Goal: Transaction & Acquisition: Purchase product/service

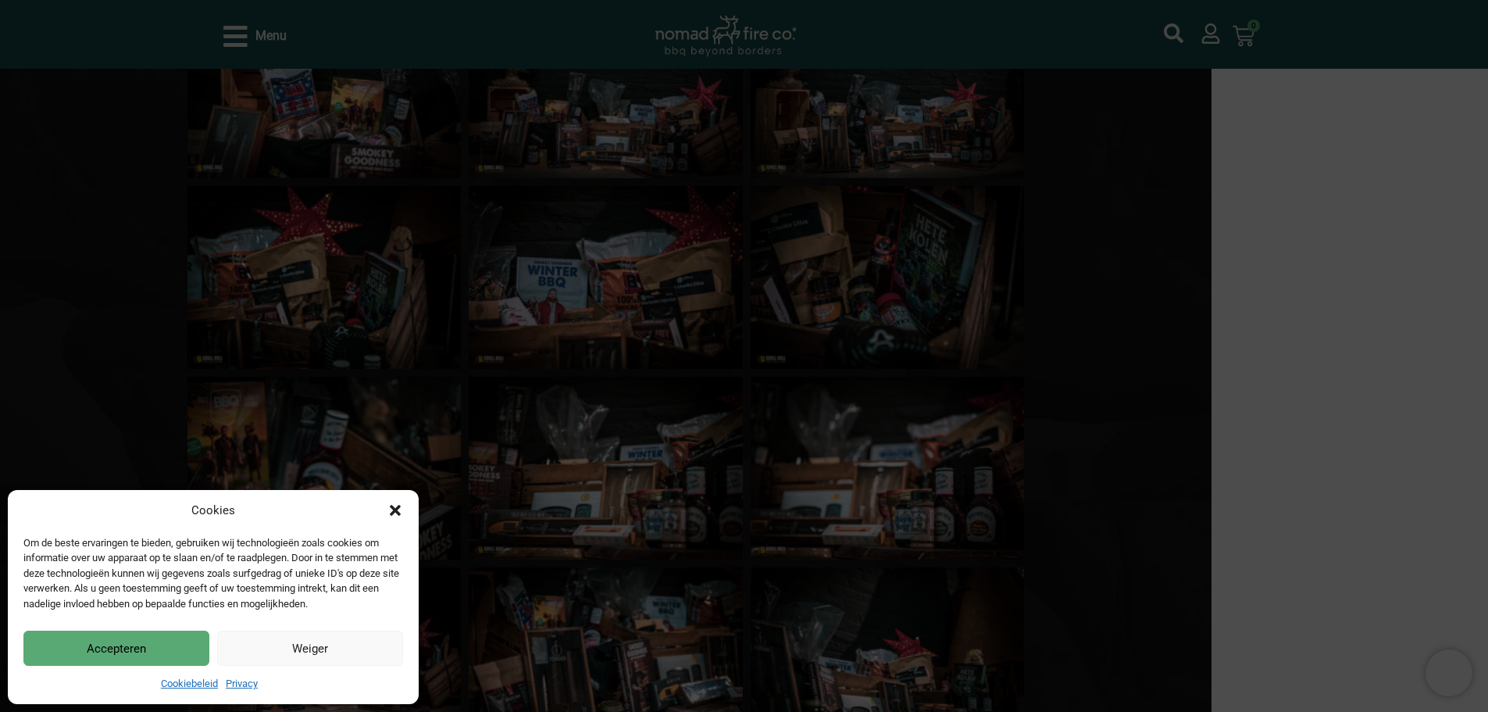
scroll to position [391, 0]
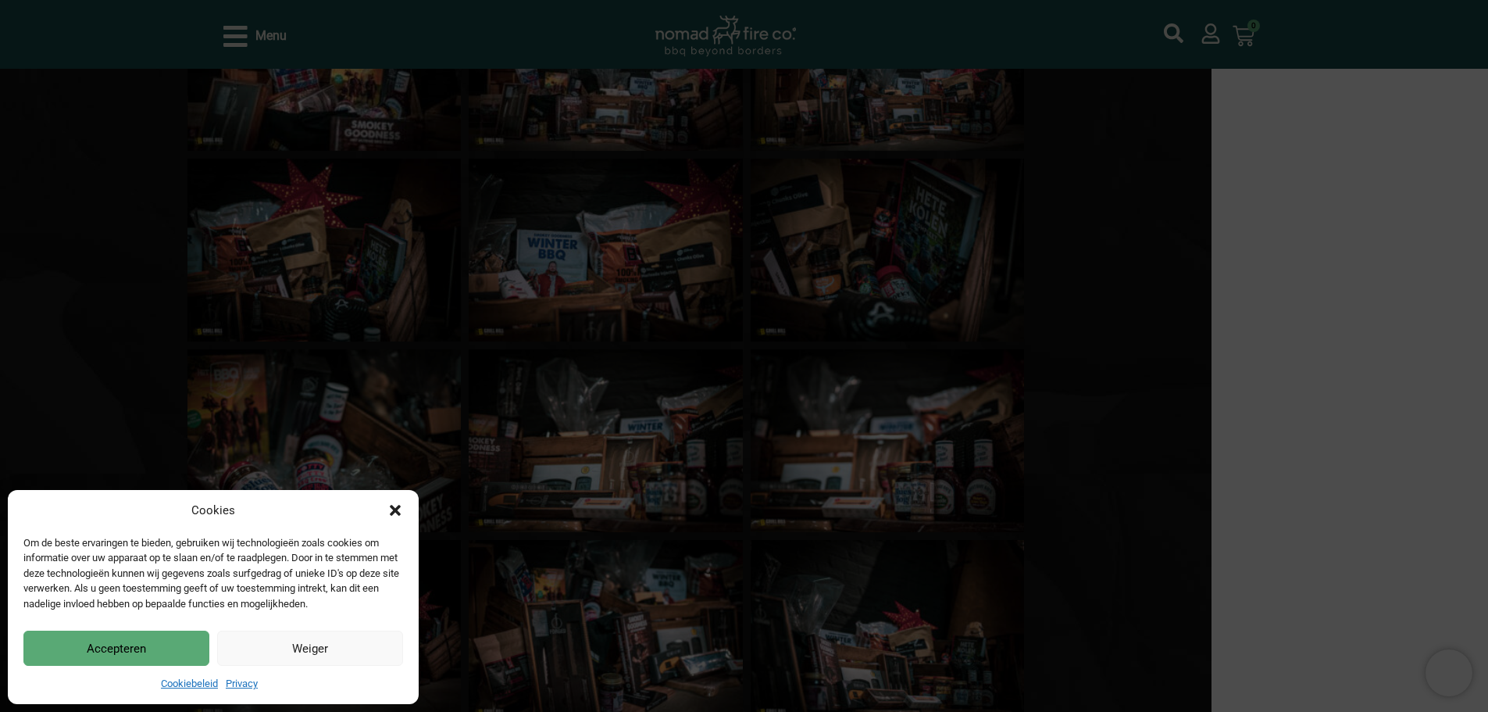
click at [130, 648] on button "Accepteren" at bounding box center [116, 647] width 186 height 35
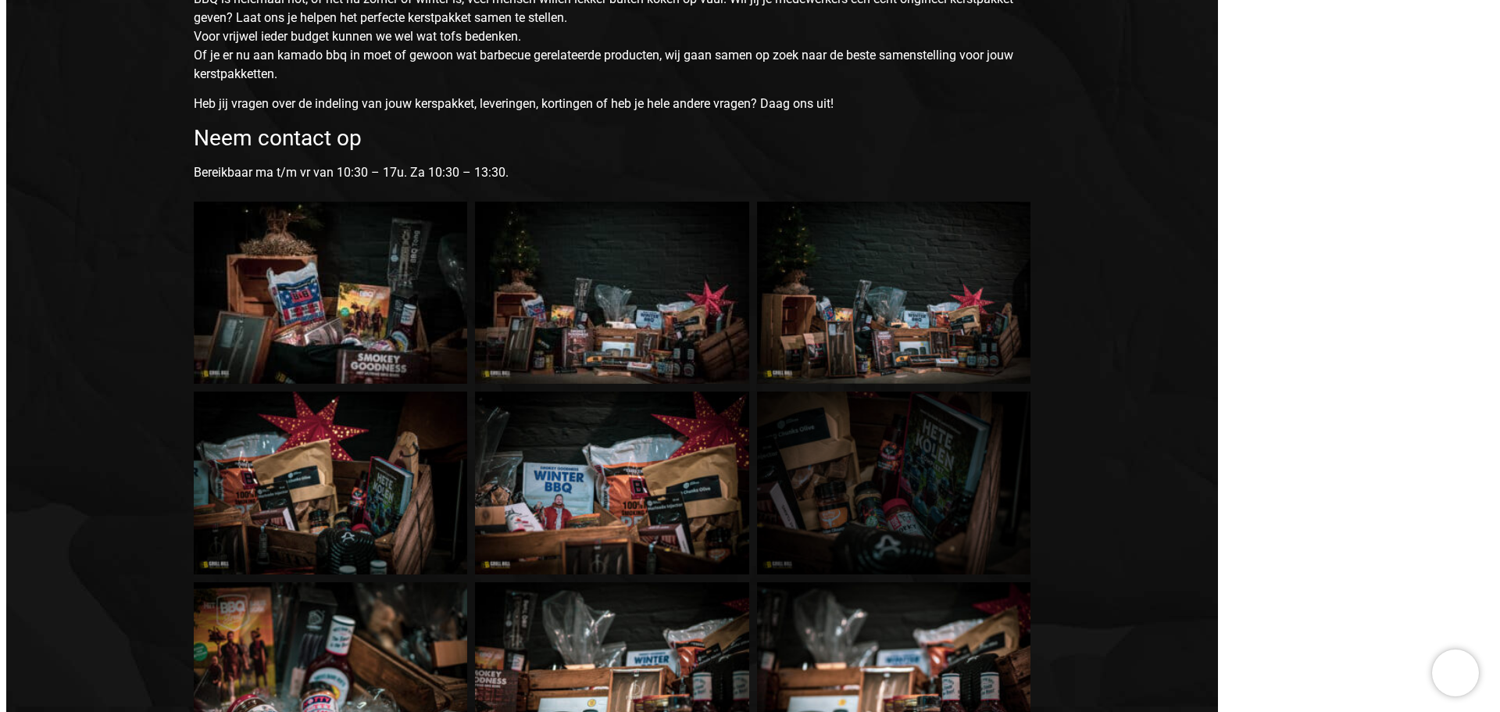
scroll to position [0, 0]
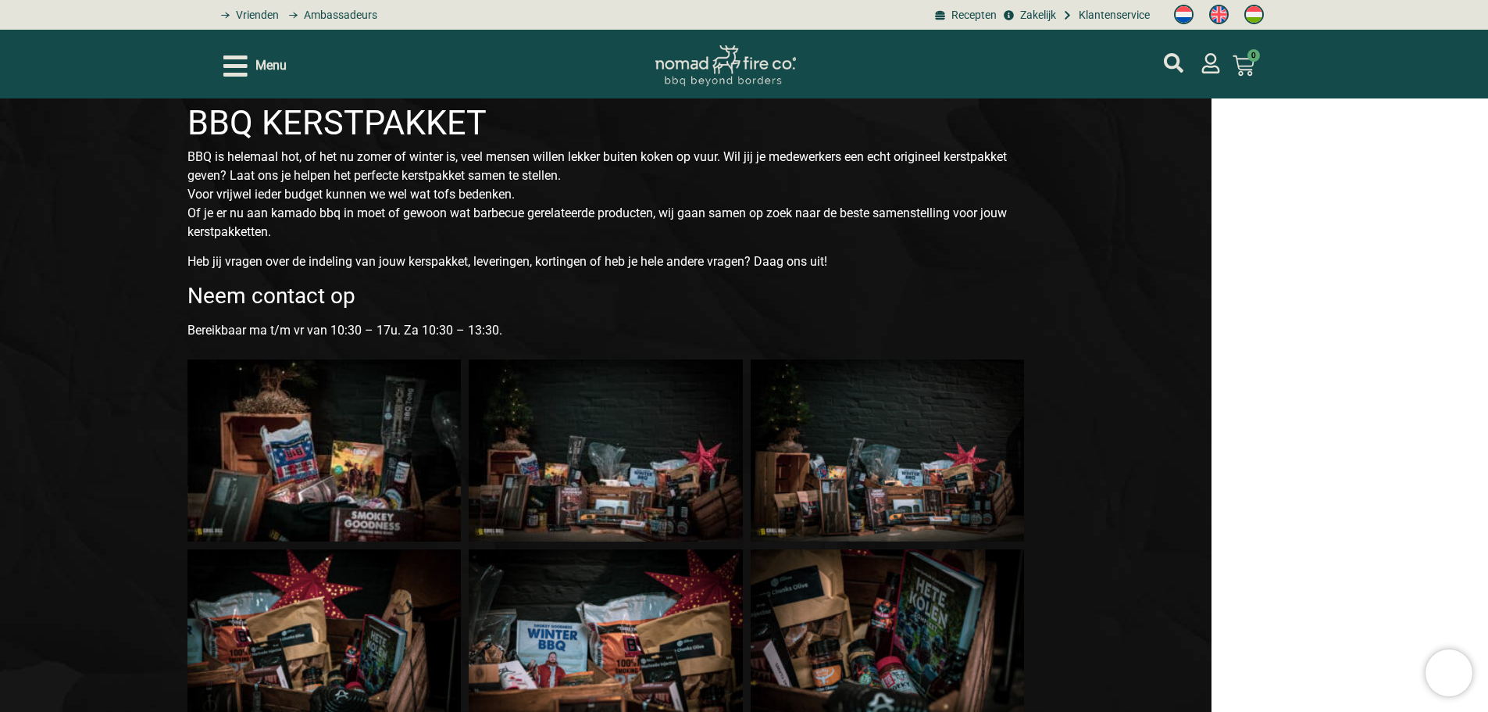
click at [279, 82] on div "Menu Geen producten in je winkelwagen. € 0,00 0 Winkelwagen" at bounding box center [744, 64] width 1042 height 69
click at [267, 66] on span "Menu" at bounding box center [270, 65] width 31 height 19
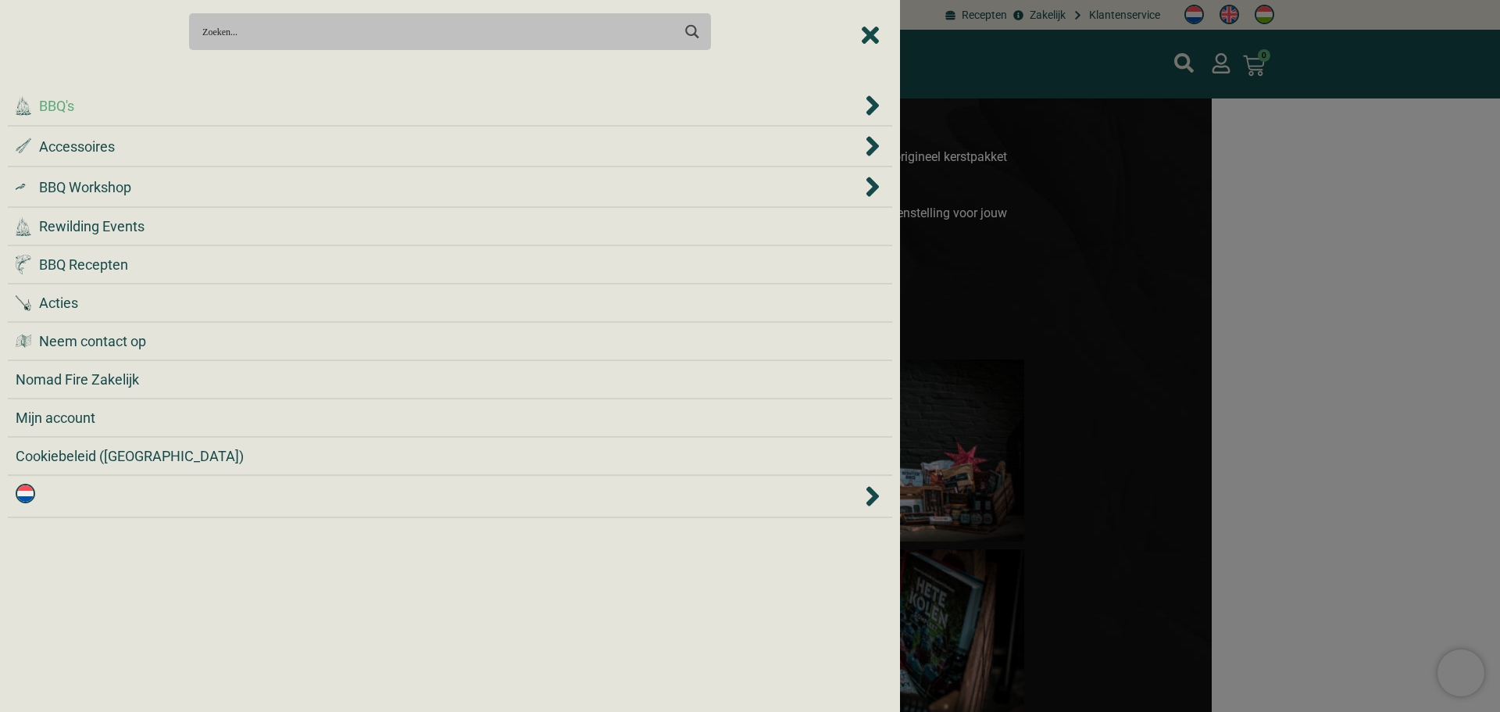
click at [880, 102] on icon "BBQ's" at bounding box center [873, 105] width 16 height 31
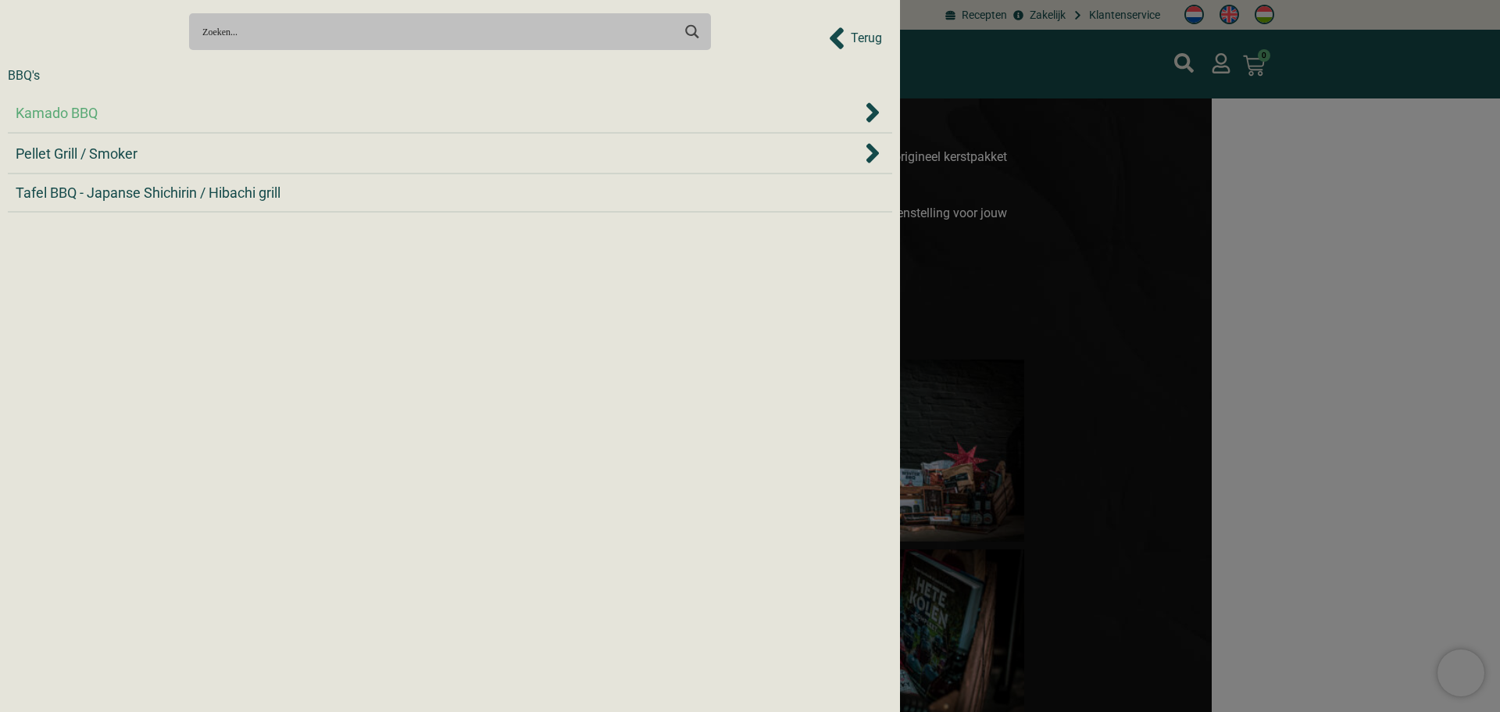
click at [73, 113] on span "Kamado BBQ" at bounding box center [57, 112] width 82 height 21
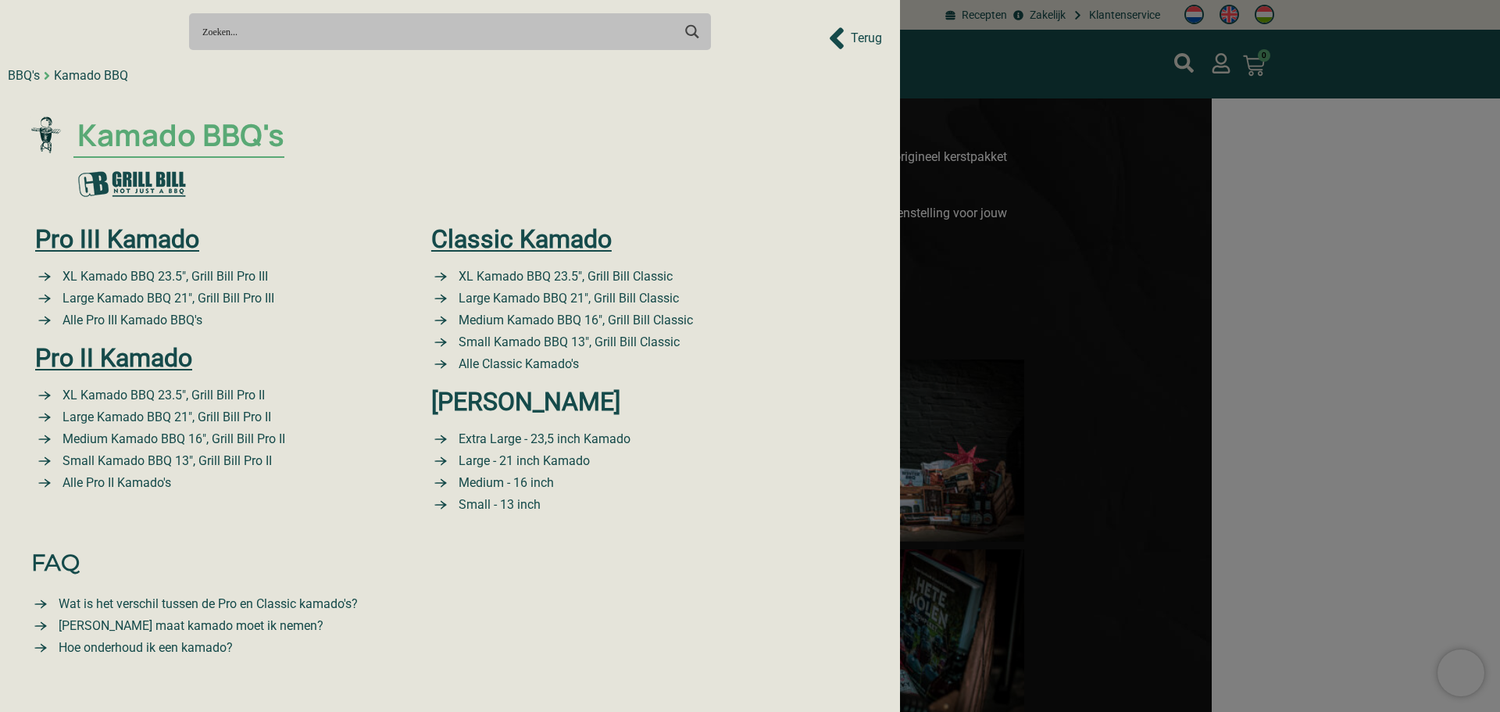
click at [221, 146] on span "Kamado BBQ's" at bounding box center [178, 135] width 211 height 45
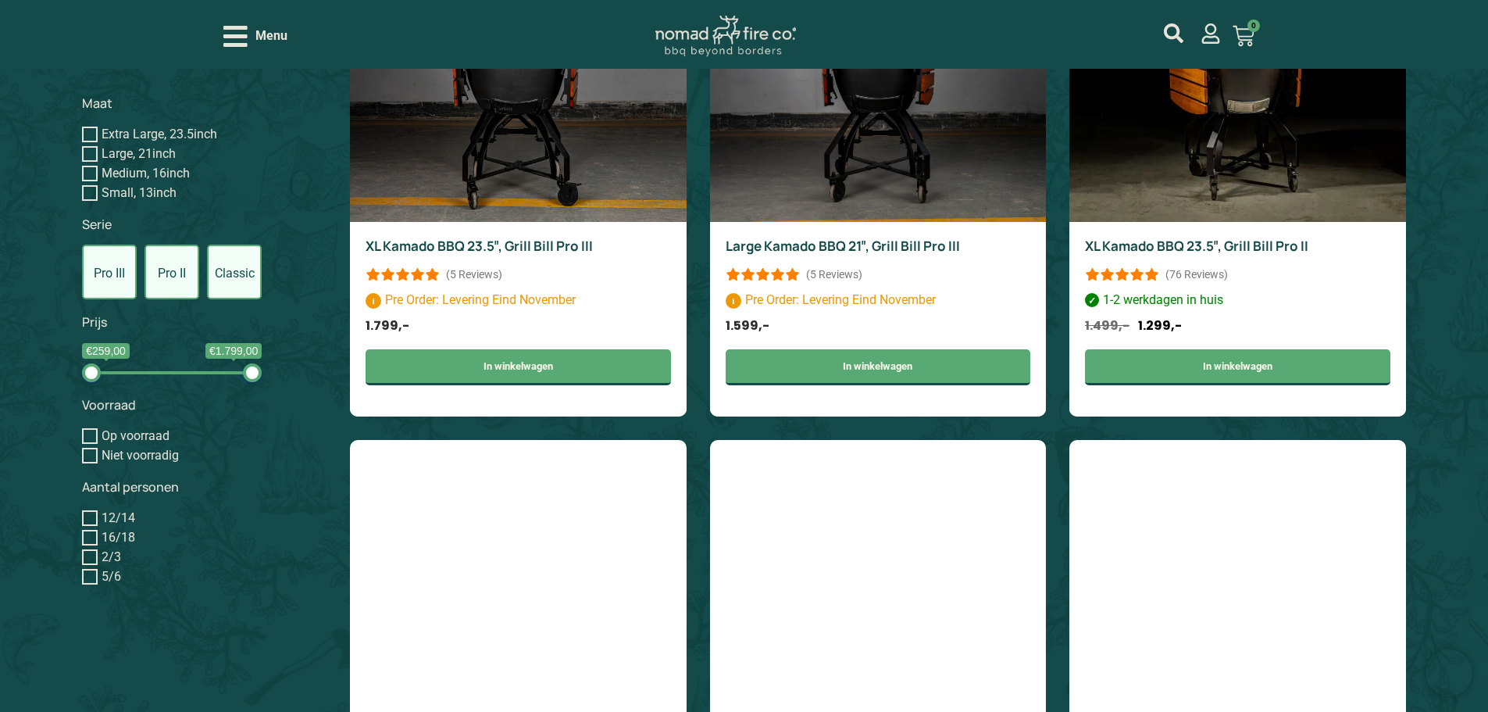
scroll to position [1016, 0]
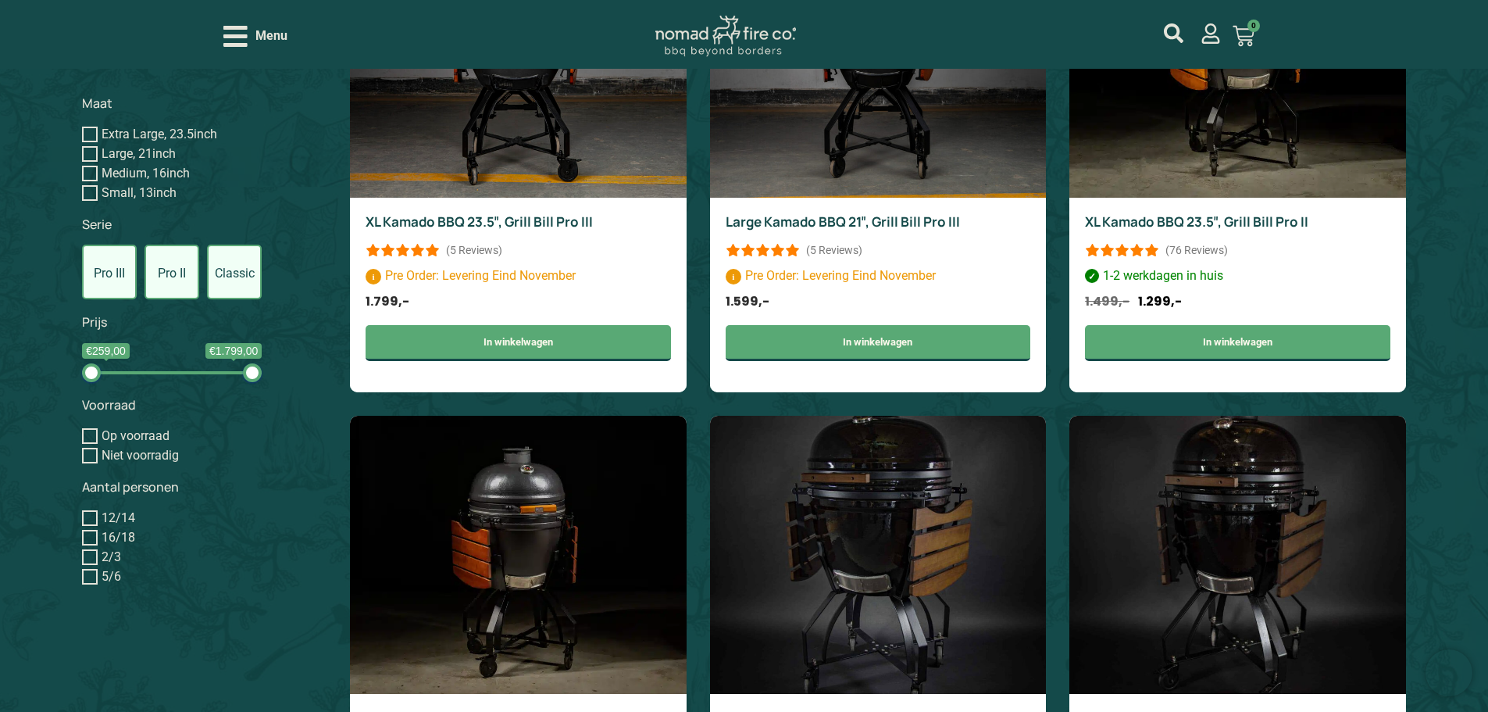
click at [92, 195] on input "Small, 13inch" at bounding box center [90, 193] width 16 height 16
checkbox input "true"
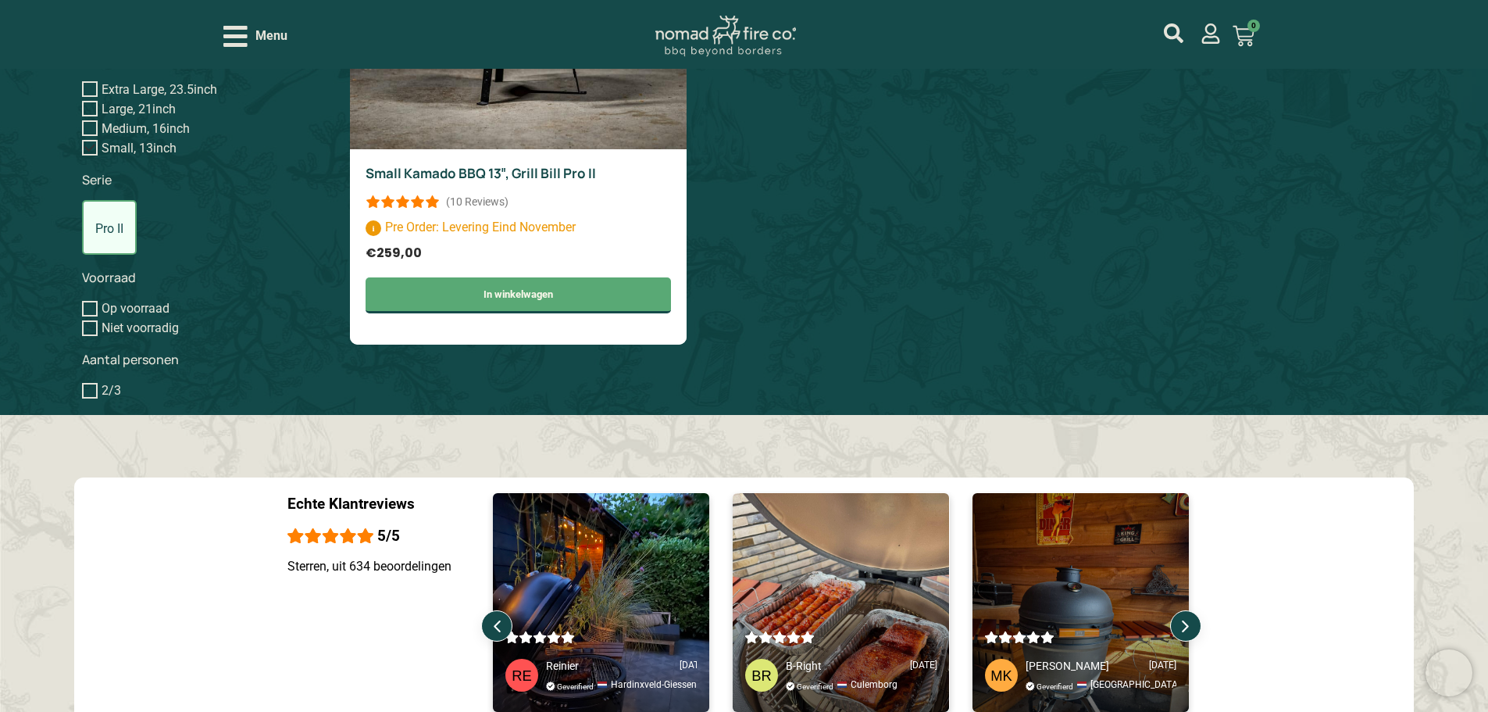
scroll to position [873, 0]
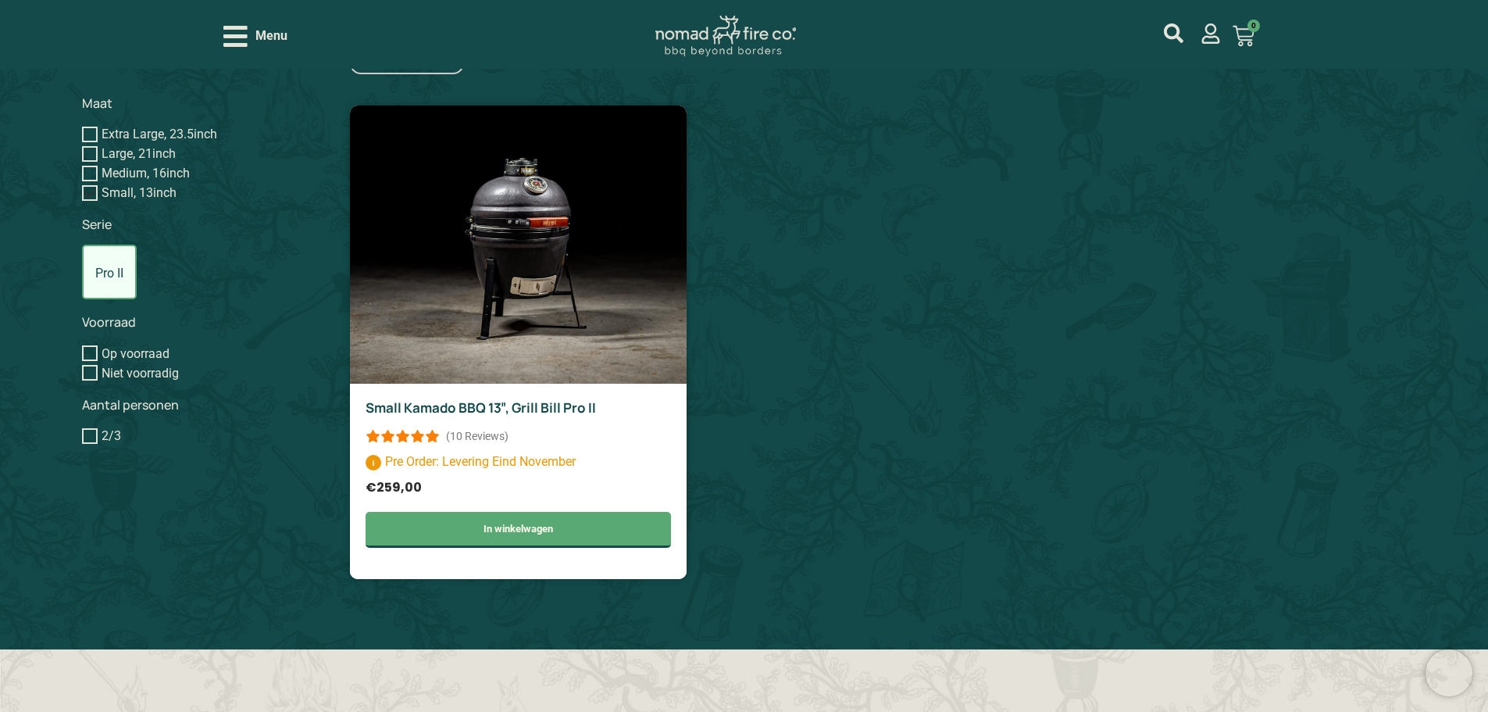
click at [512, 404] on link "Small Kamado BBQ 13″, Grill Bill Pro II" at bounding box center [481, 407] width 230 height 18
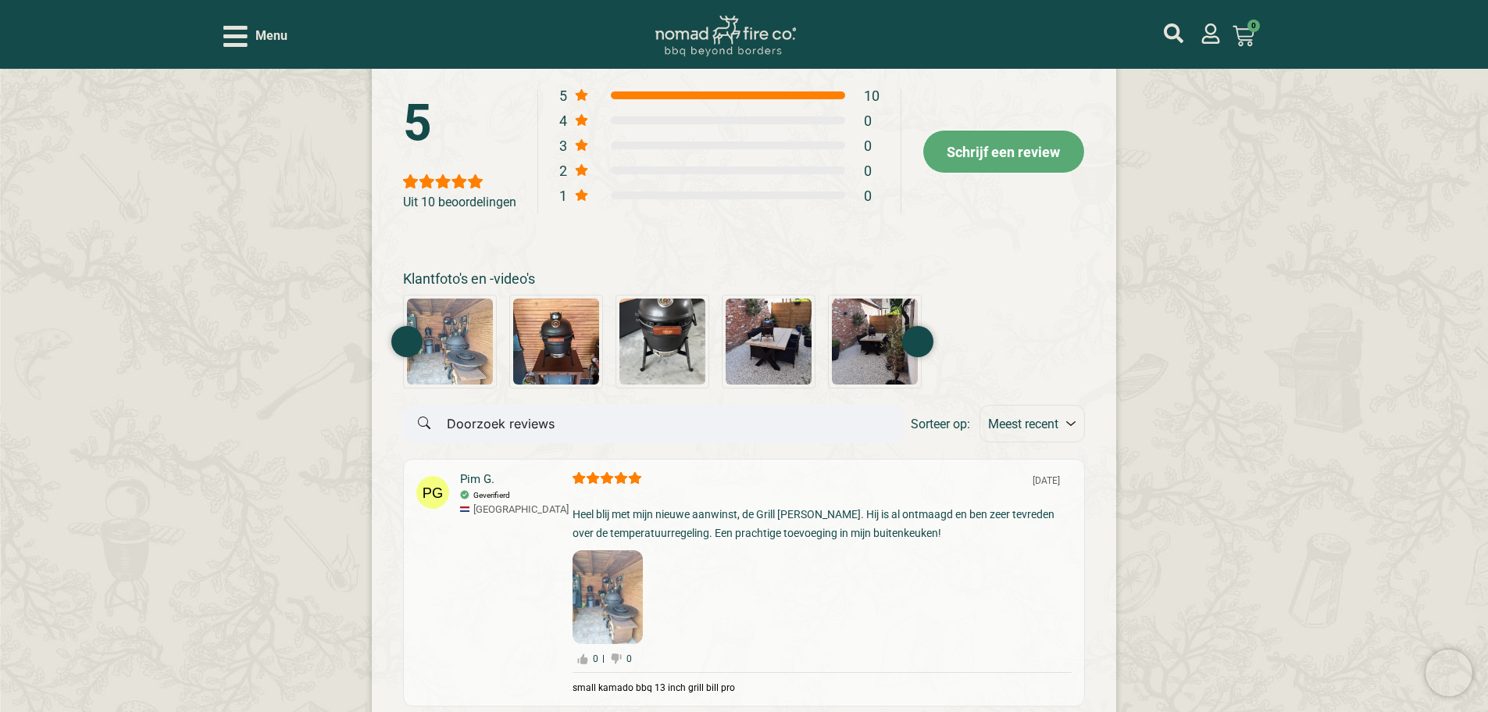
scroll to position [5469, 0]
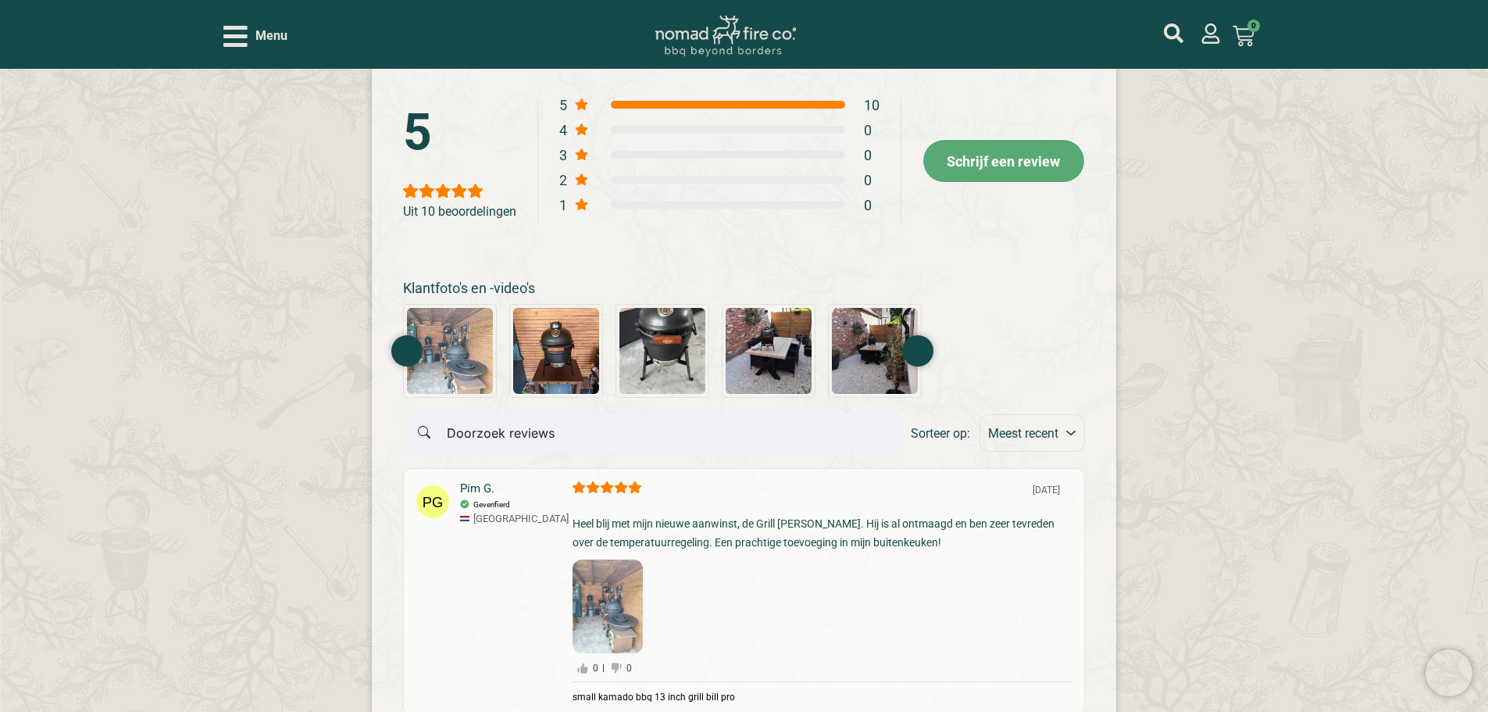
click at [457, 364] on img at bounding box center [450, 351] width 92 height 92
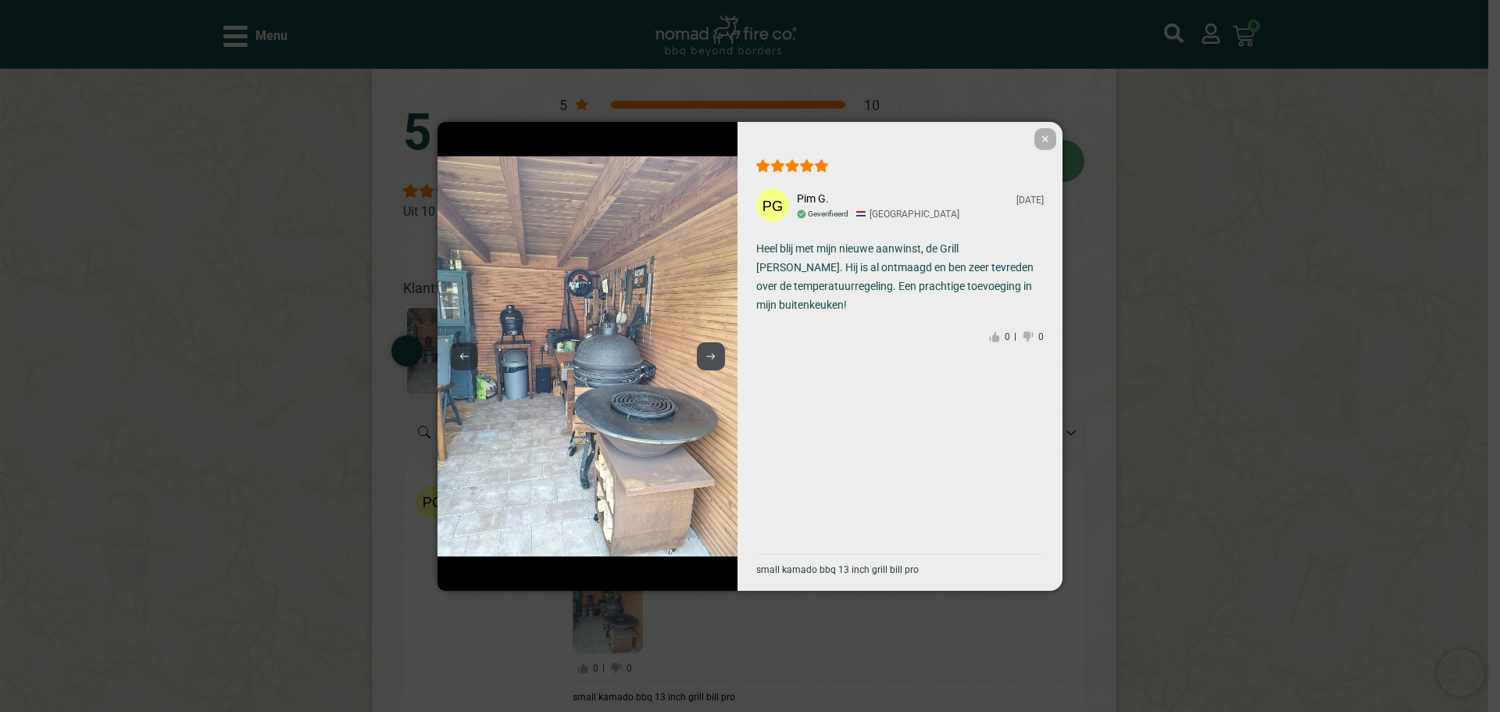
click at [714, 355] on use at bounding box center [710, 356] width 9 height 6
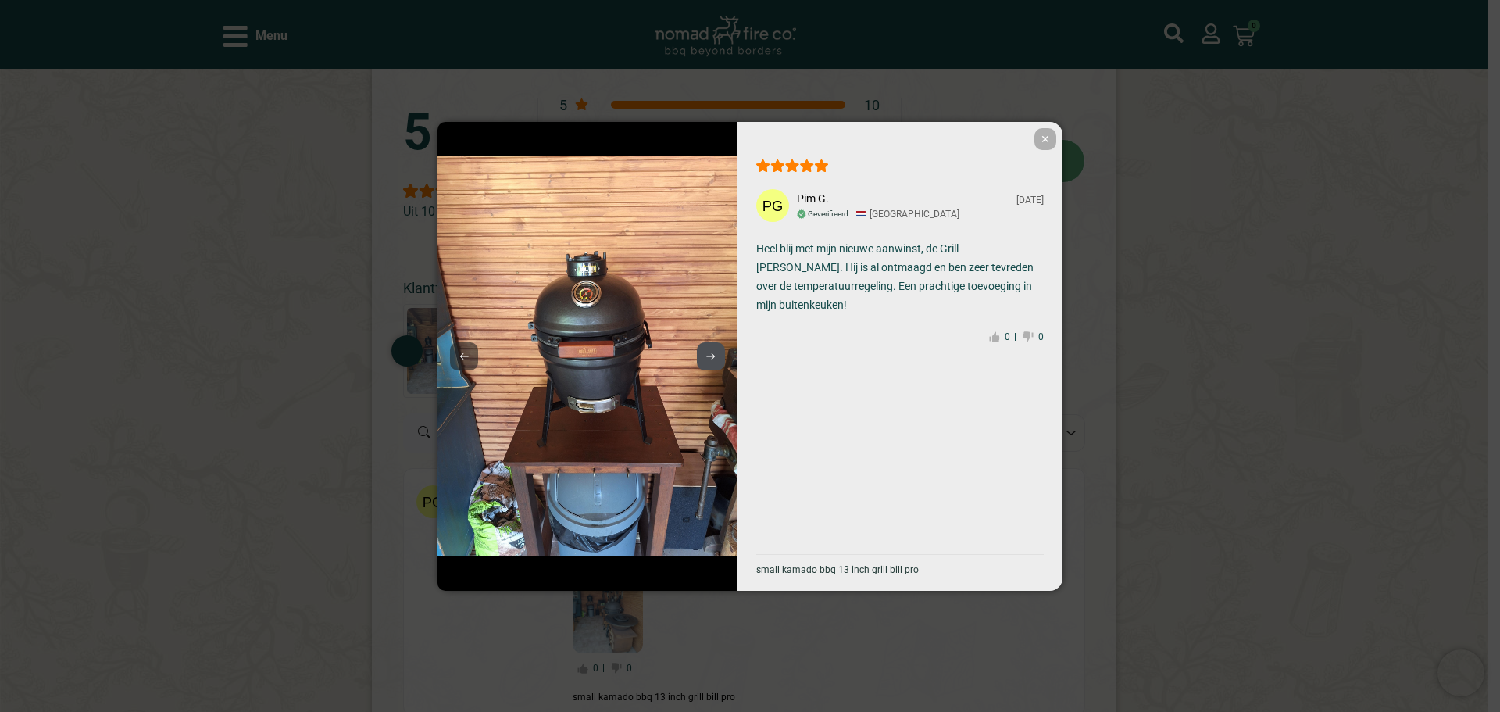
click at [714, 355] on use at bounding box center [710, 356] width 9 height 6
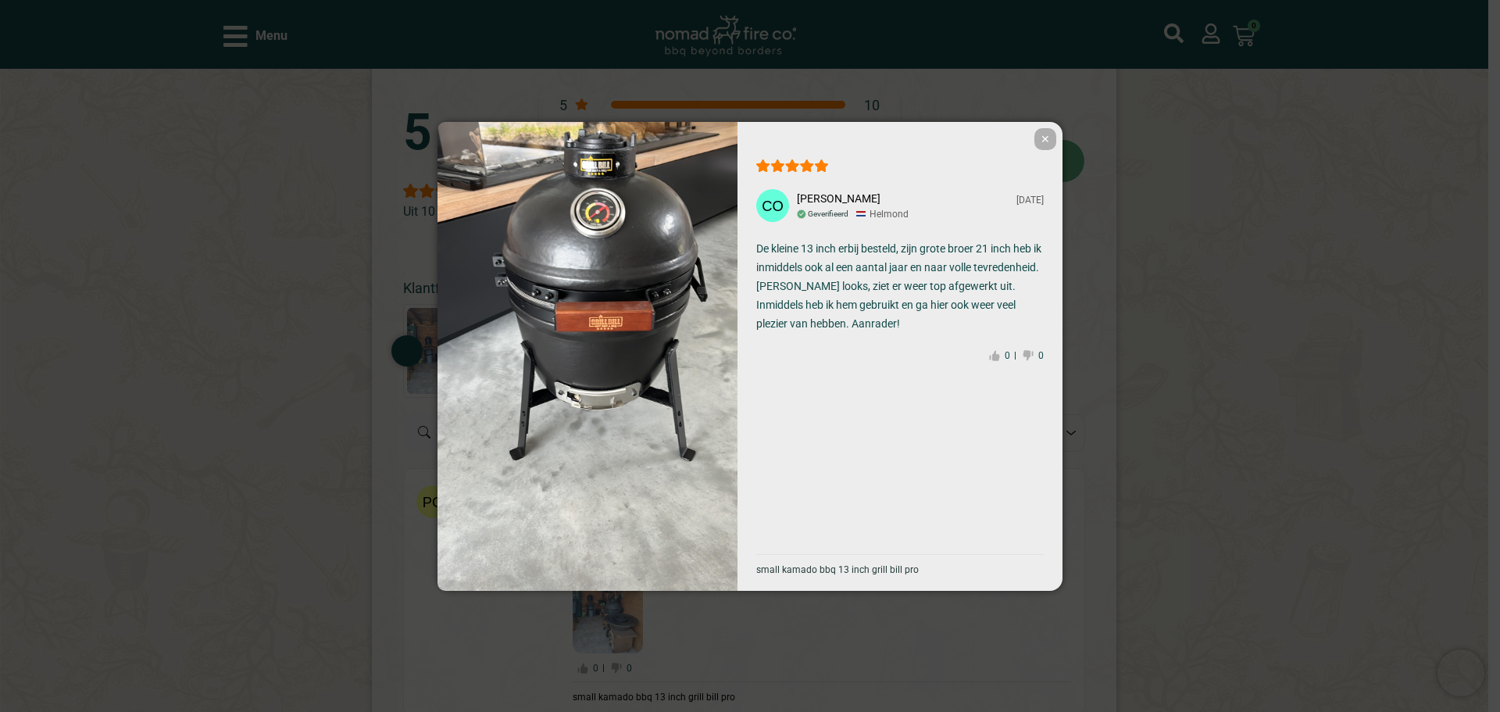
click at [714, 355] on img at bounding box center [588, 356] width 300 height 534
click at [1056, 140] on div "Chris O. 06-27-2024 Geverifieerd Helmond De kleine 13 inch erbij besteld, zijn …" at bounding box center [900, 356] width 325 height 469
click at [1045, 138] on span "✕" at bounding box center [1045, 139] width 22 height 22
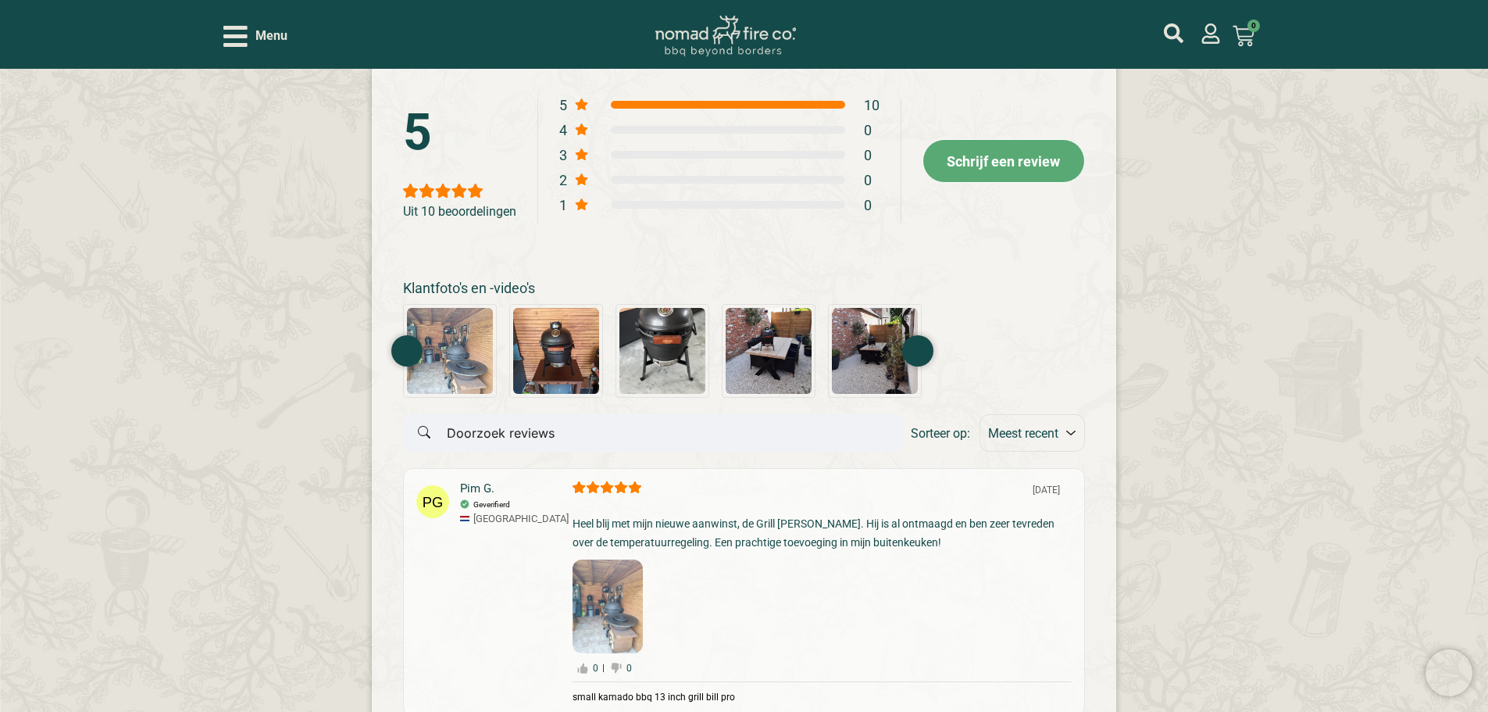
click at [923, 366] on div at bounding box center [917, 350] width 31 height 31
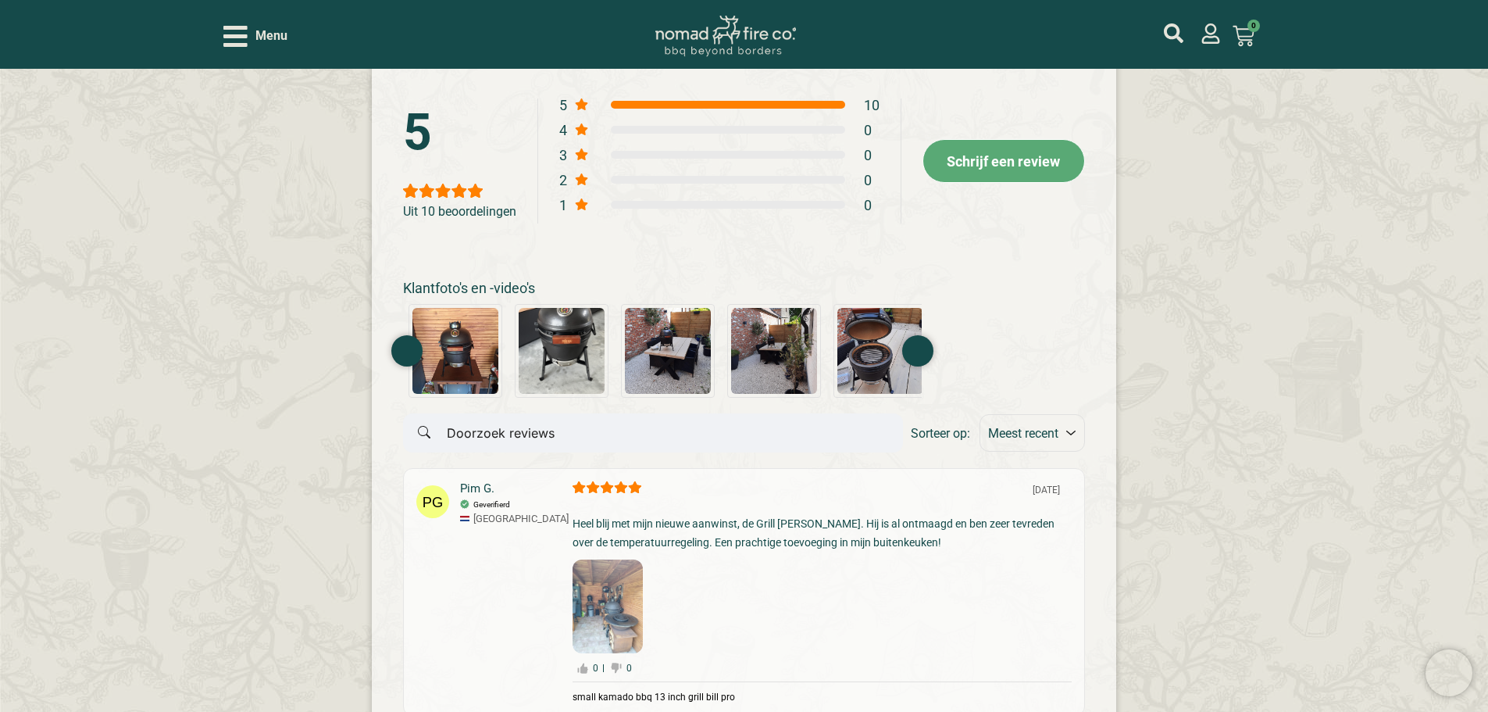
scroll to position [0, 109]
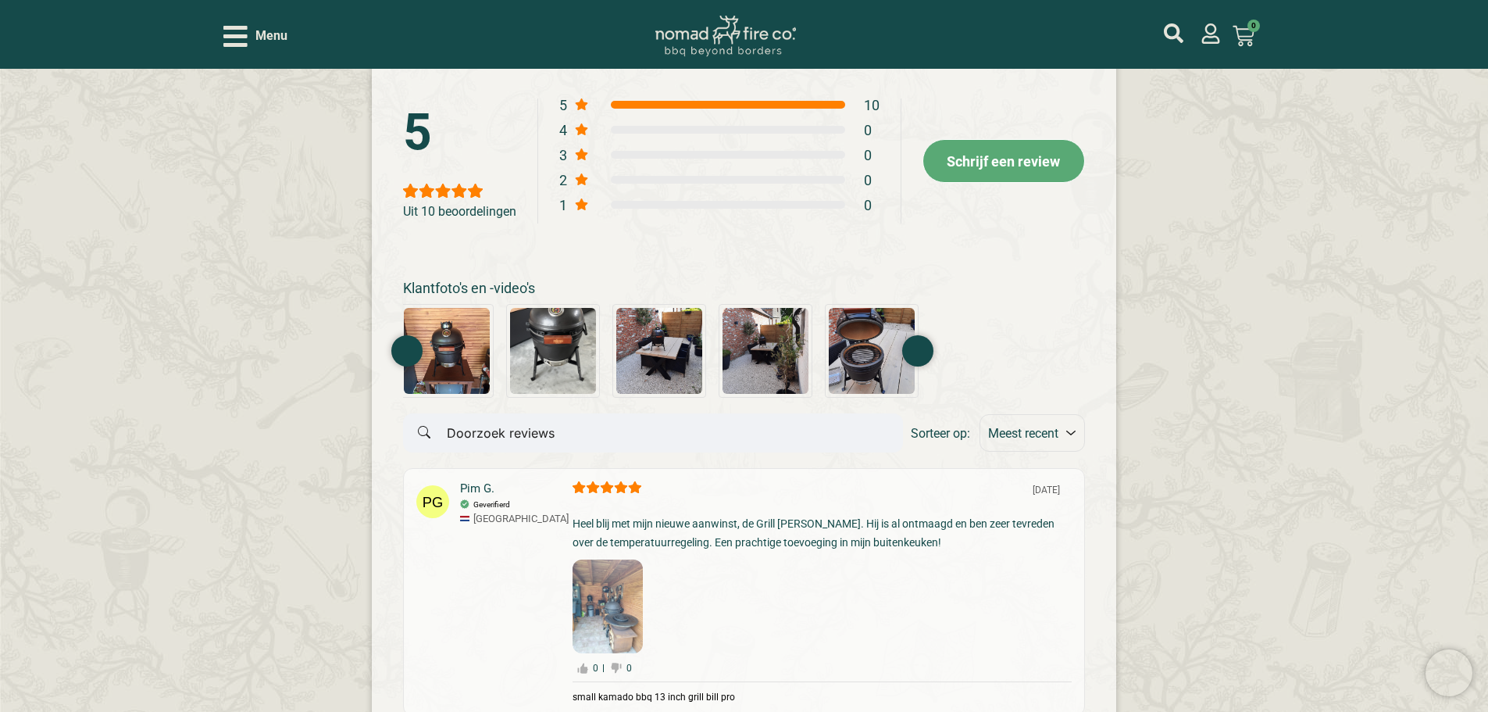
click at [852, 378] on img at bounding box center [872, 351] width 92 height 92
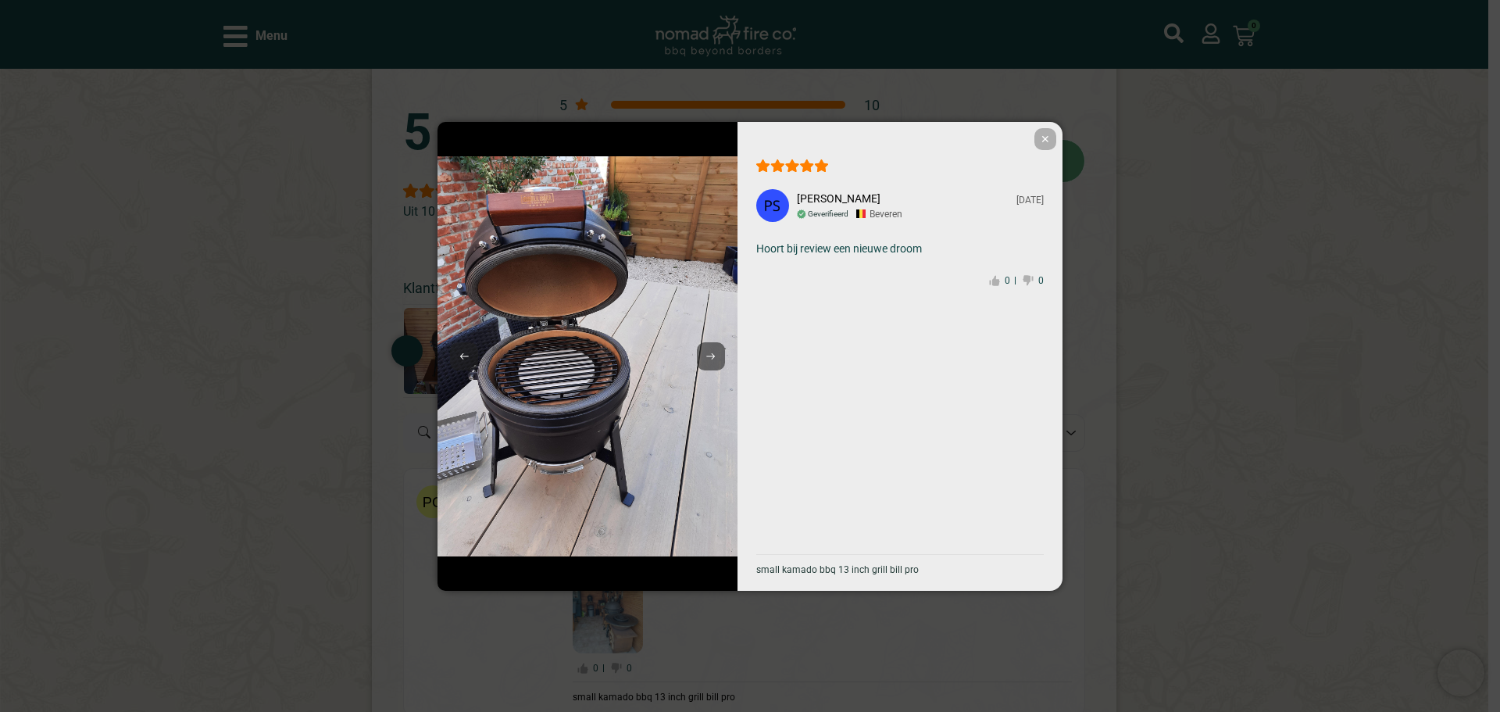
click at [1044, 138] on span "✕" at bounding box center [1045, 139] width 22 height 22
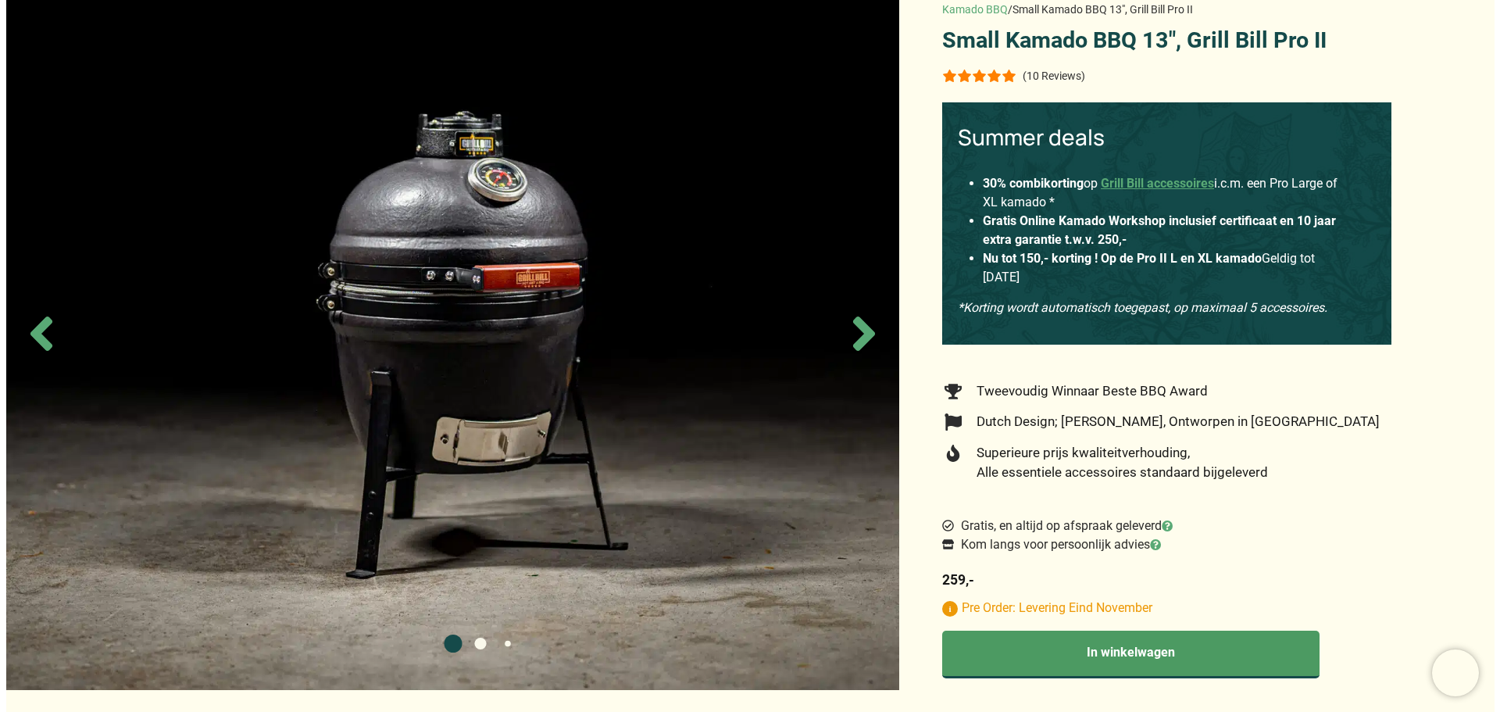
scroll to position [0, 0]
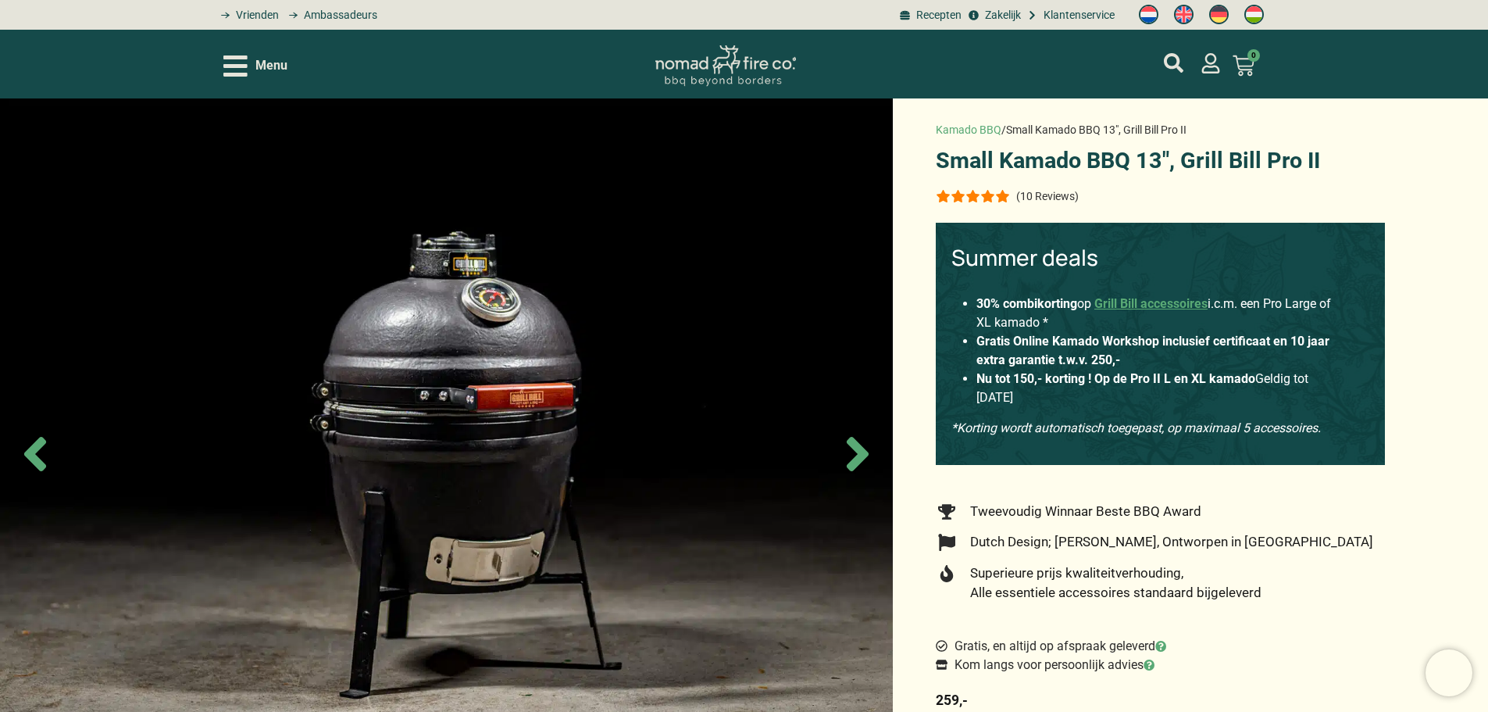
click at [235, 66] on icon "Open/Close Menu" at bounding box center [235, 65] width 24 height 21
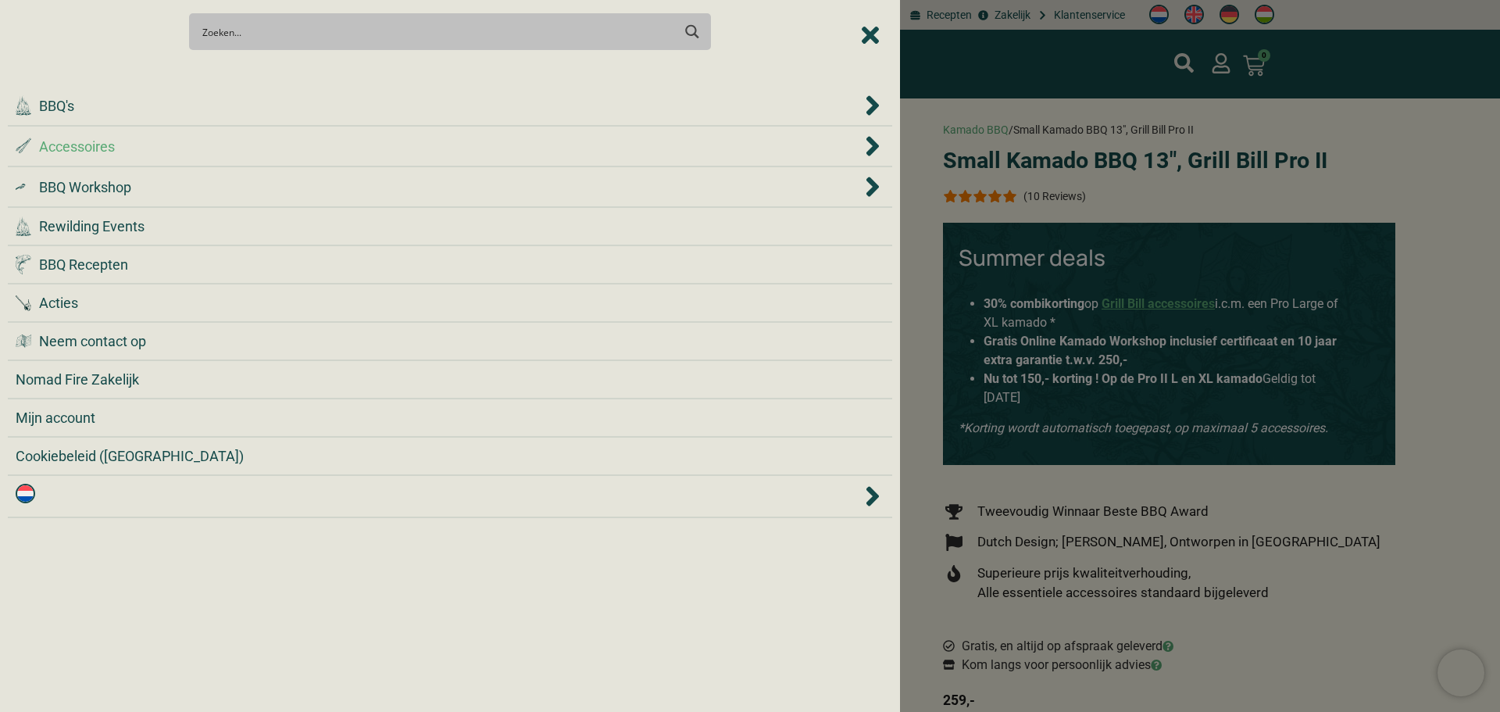
click at [873, 143] on icon "Accessoires" at bounding box center [872, 146] width 13 height 20
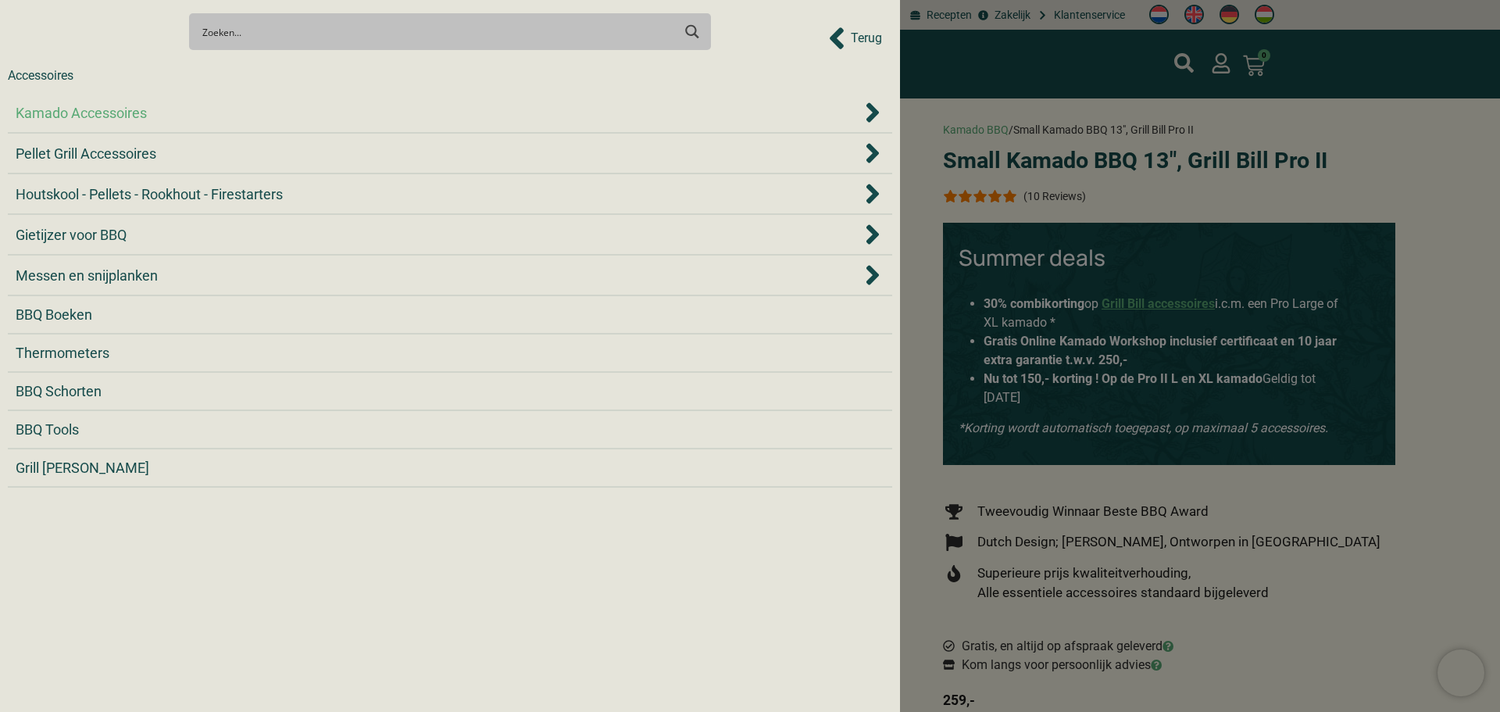
click at [869, 109] on icon "Kamado Accessoires" at bounding box center [873, 112] width 16 height 31
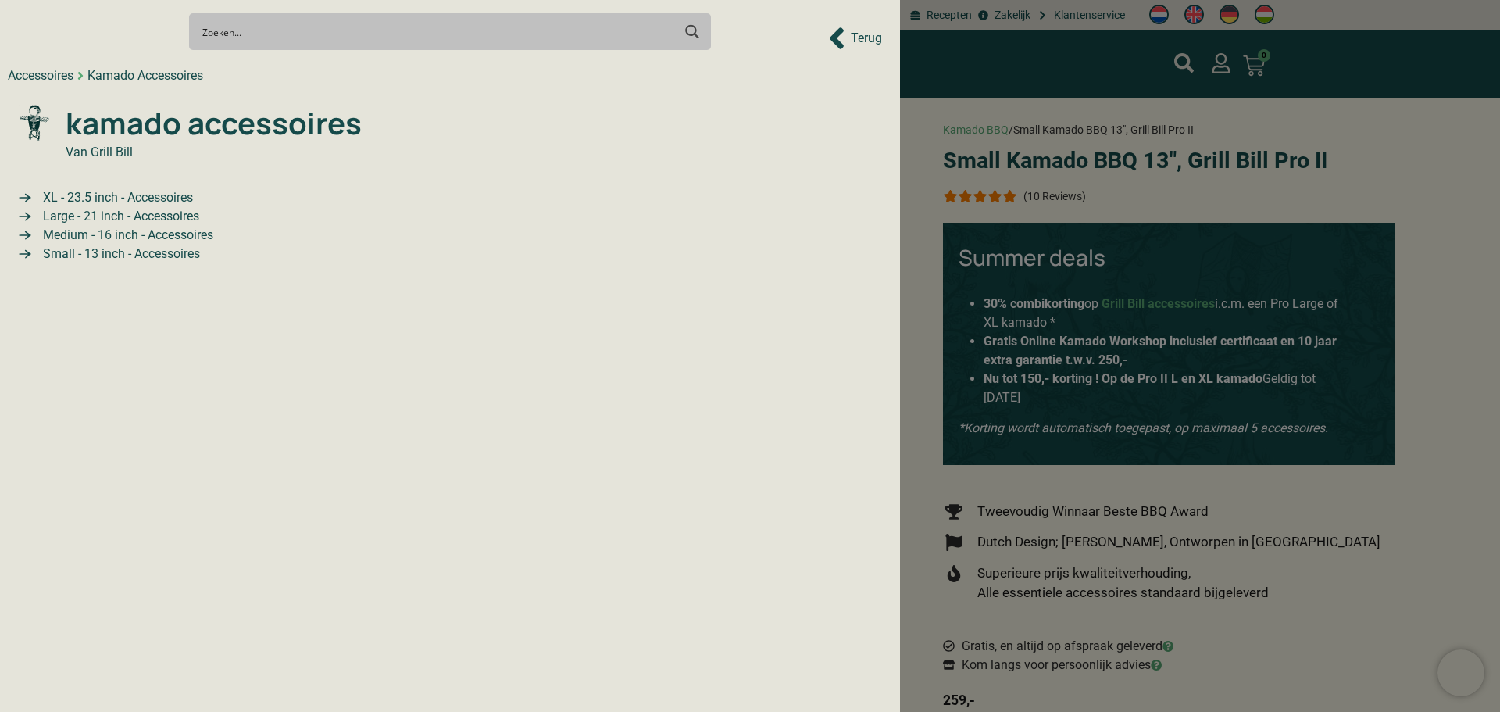
click at [93, 255] on span "Small - 13 inch - Accessoires" at bounding box center [119, 254] width 161 height 19
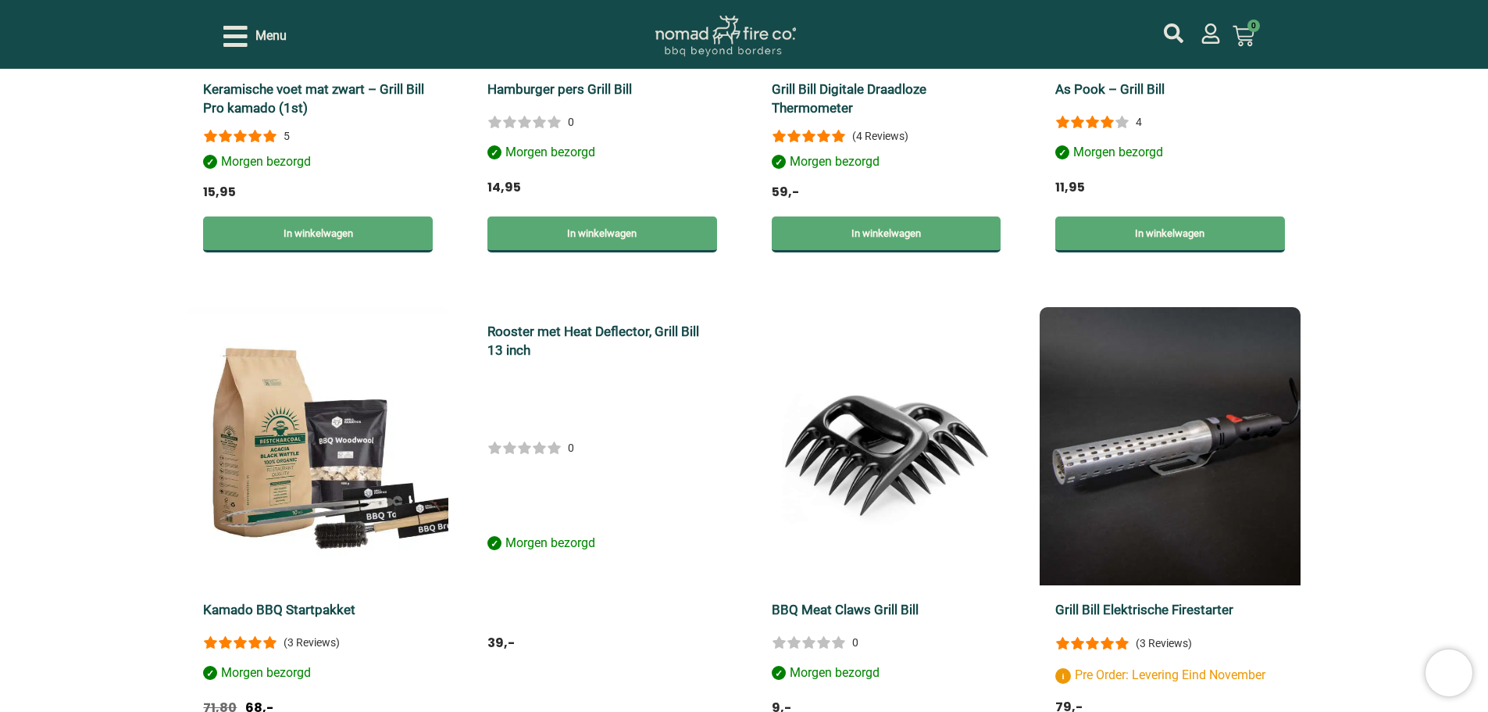
scroll to position [859, 0]
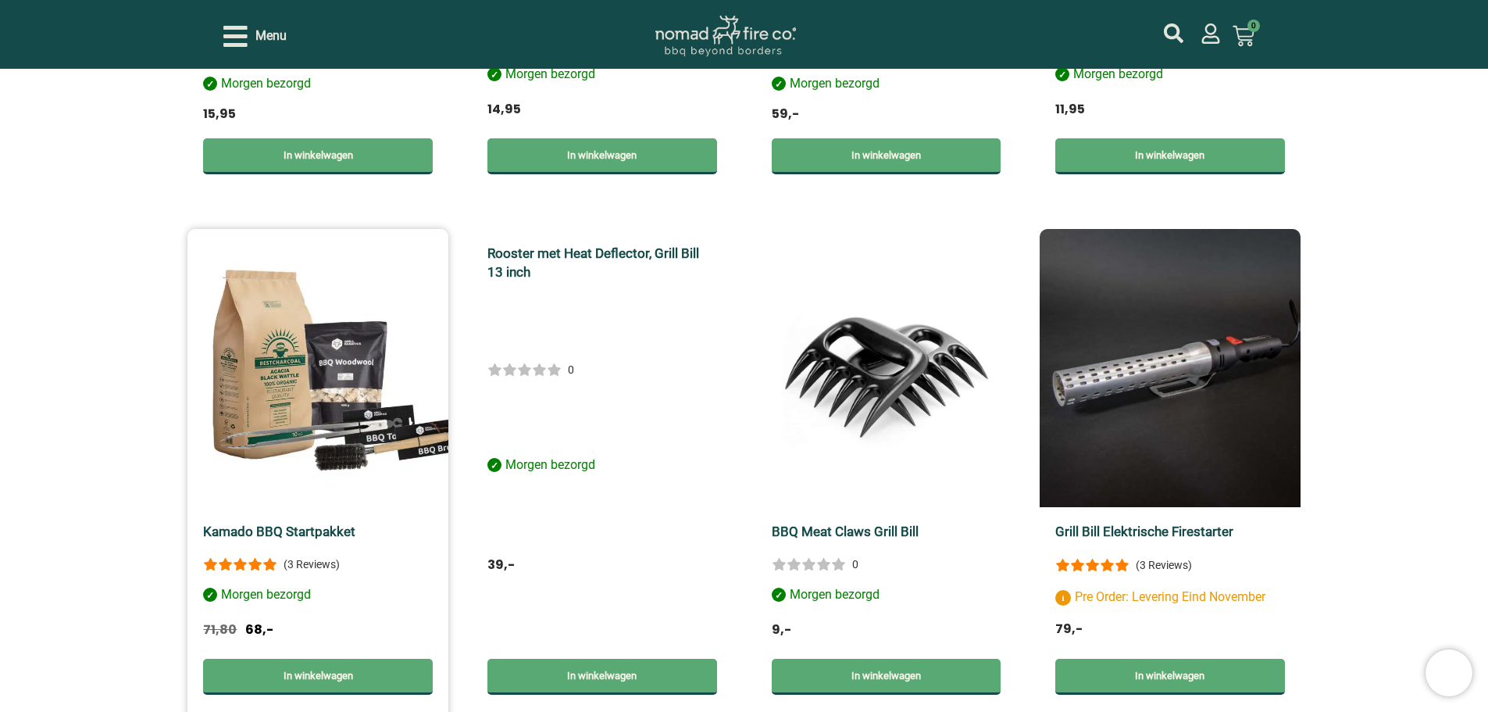
click at [273, 480] on img at bounding box center [318, 368] width 261 height 278
